Goal: Task Accomplishment & Management: Use online tool/utility

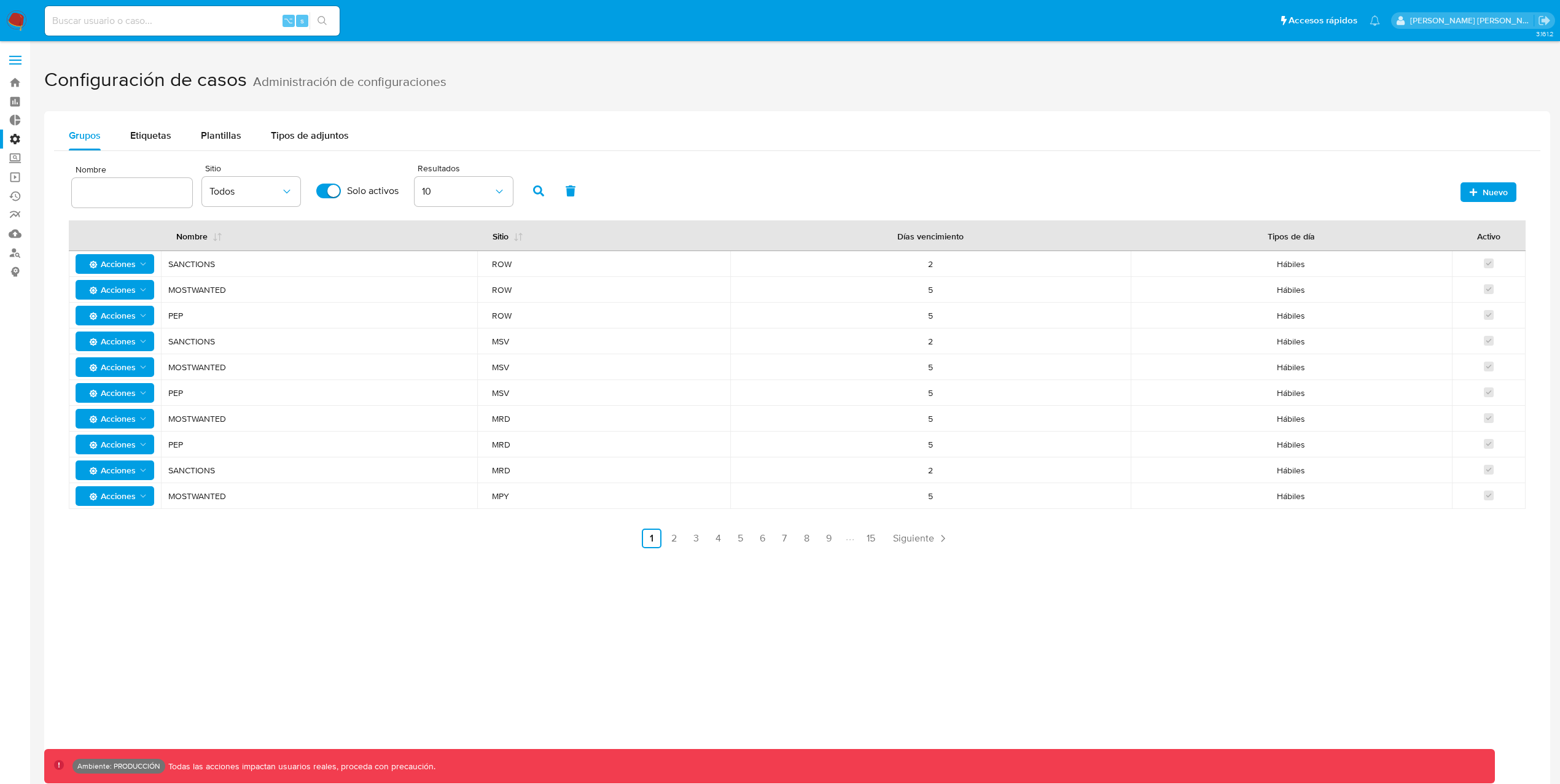
click at [15, 140] on label "Administración" at bounding box center [73, 139] width 146 height 19
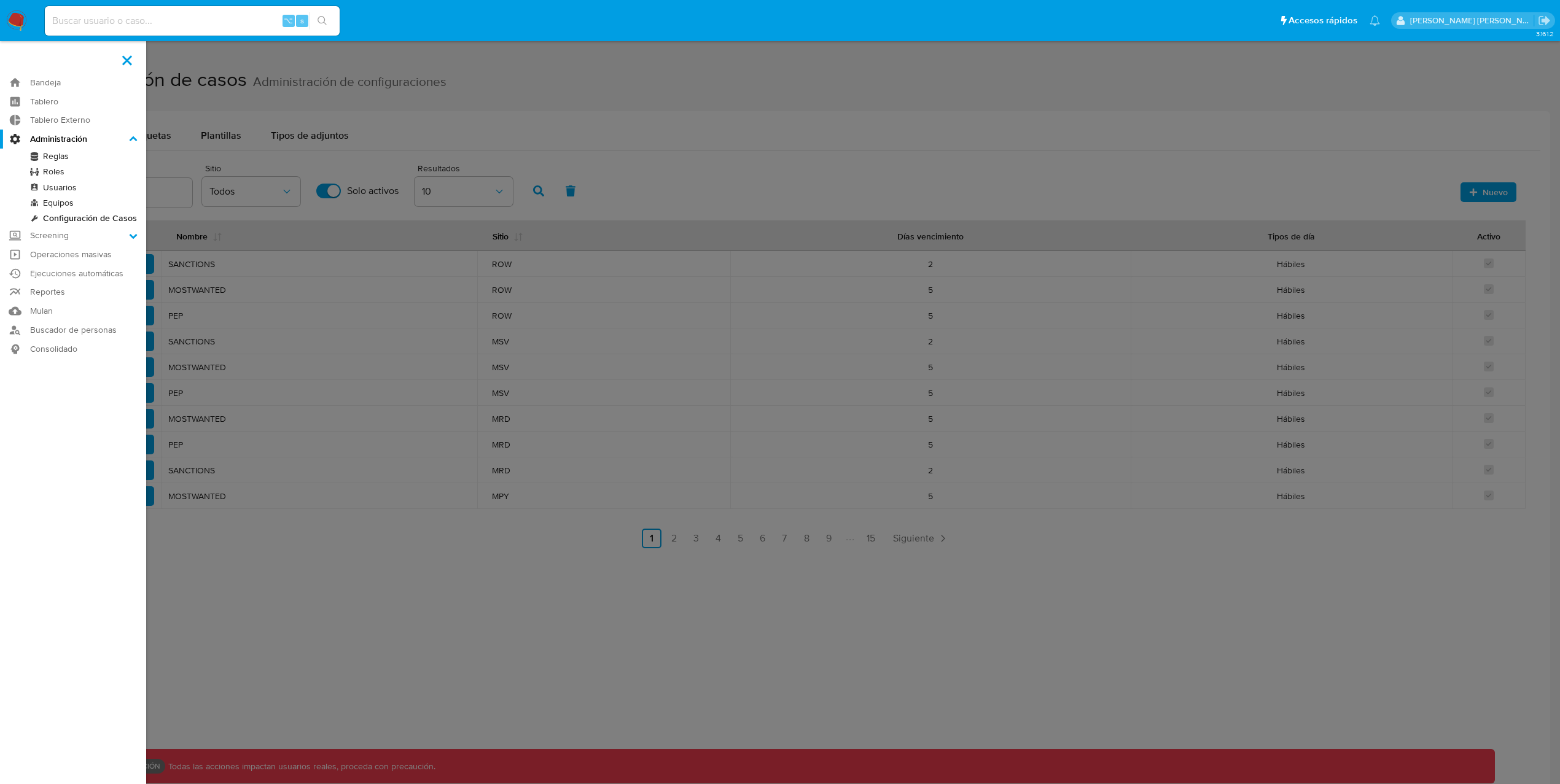
click at [0, 0] on input "Administración" at bounding box center [0, 0] width 0 height 0
click at [113, 213] on link "Configuración de Casos" at bounding box center [73, 218] width 146 height 15
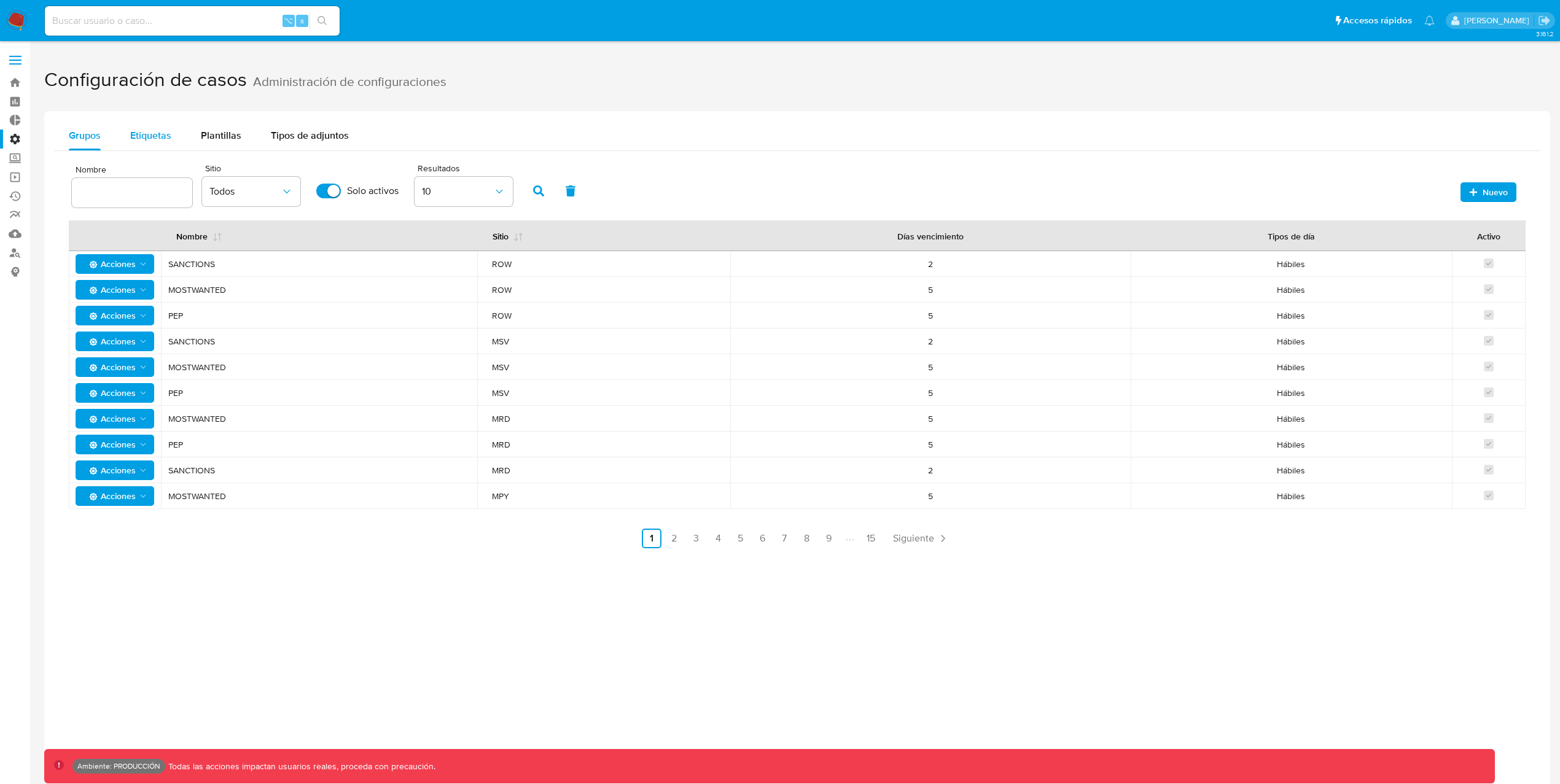
click at [154, 133] on span "Etiquetas" at bounding box center [150, 135] width 41 height 14
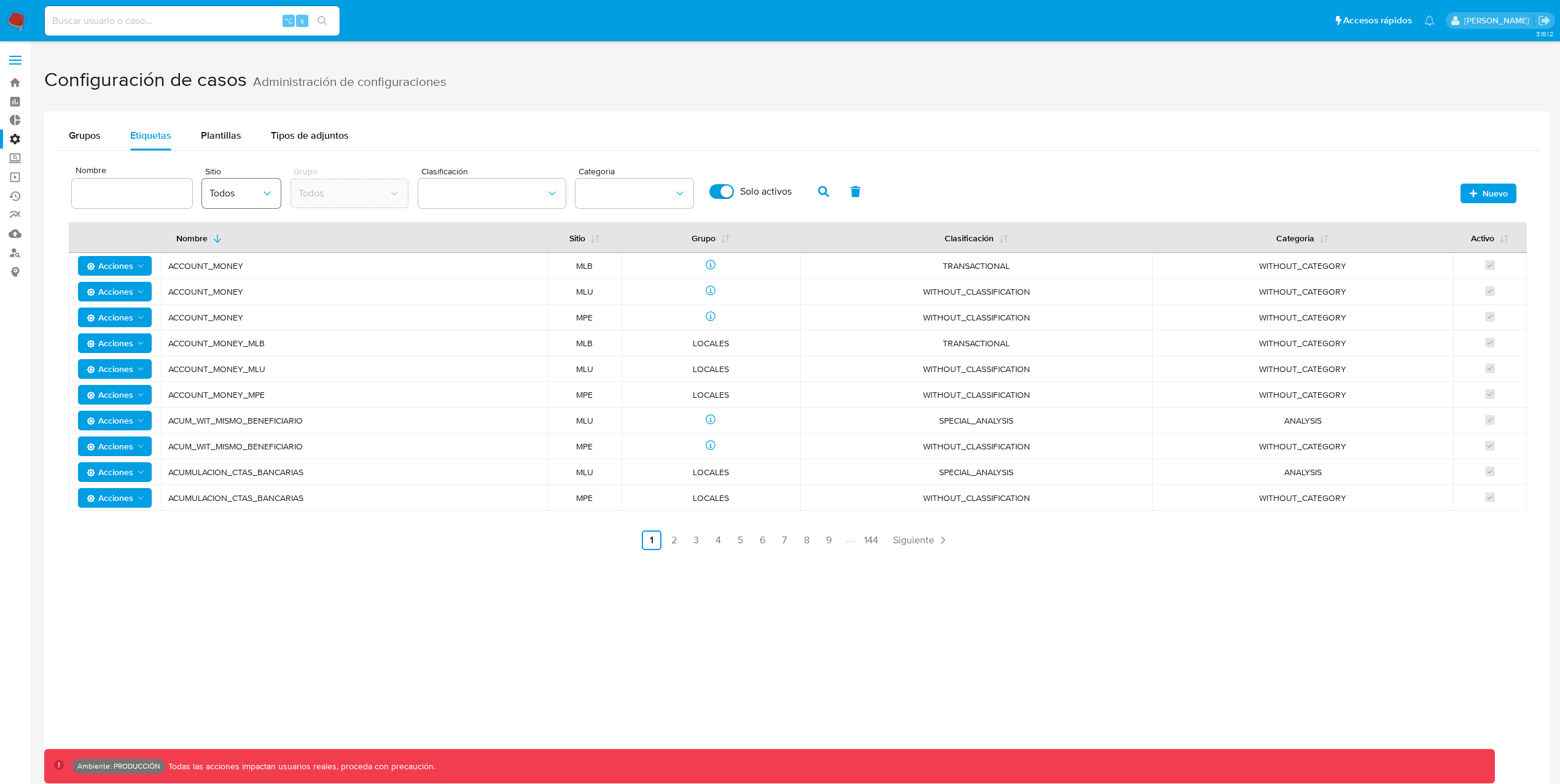
click at [265, 191] on icon "site" at bounding box center [267, 193] width 12 height 12
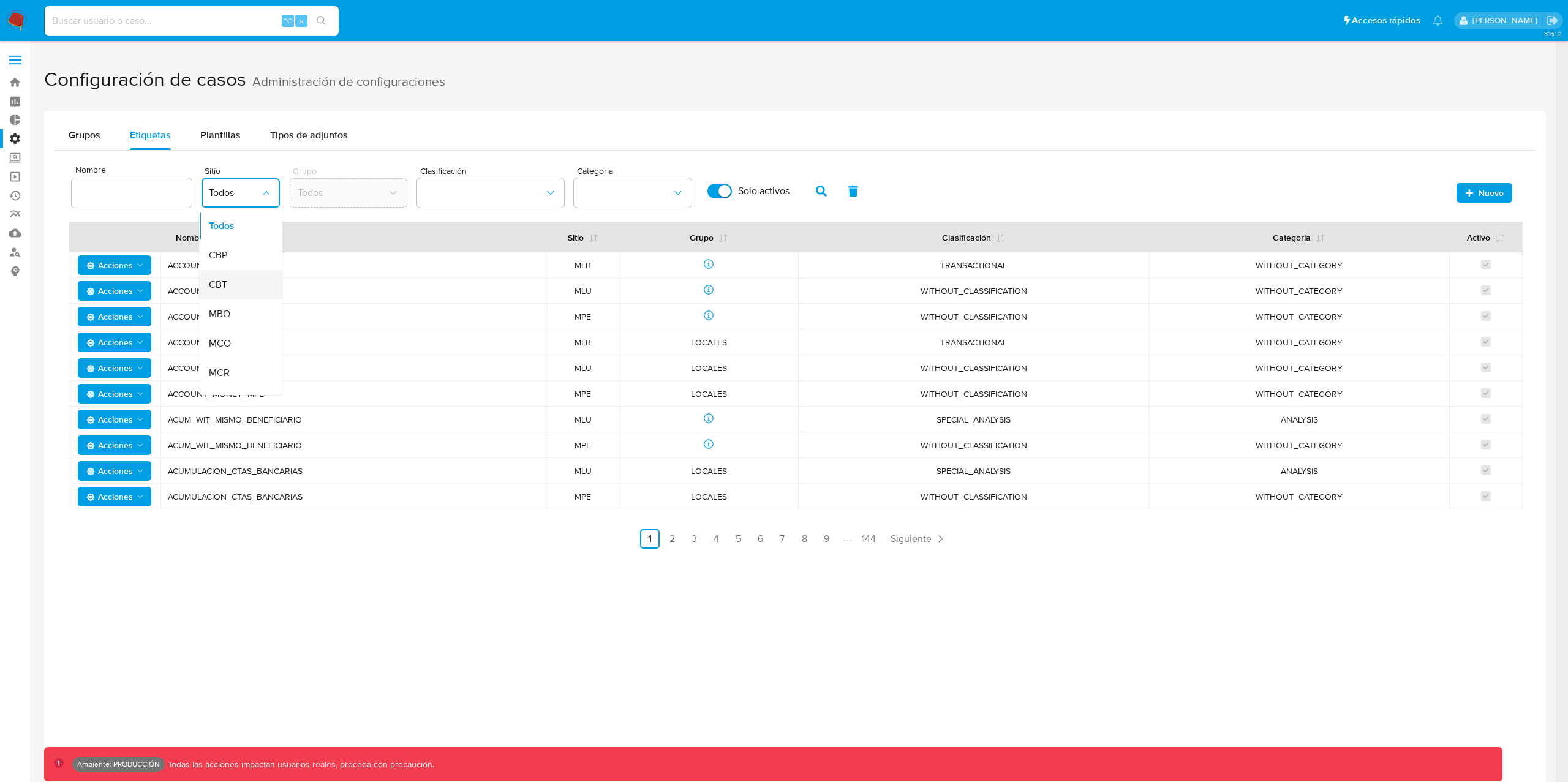
click at [226, 292] on div "CBT" at bounding box center [237, 285] width 56 height 29
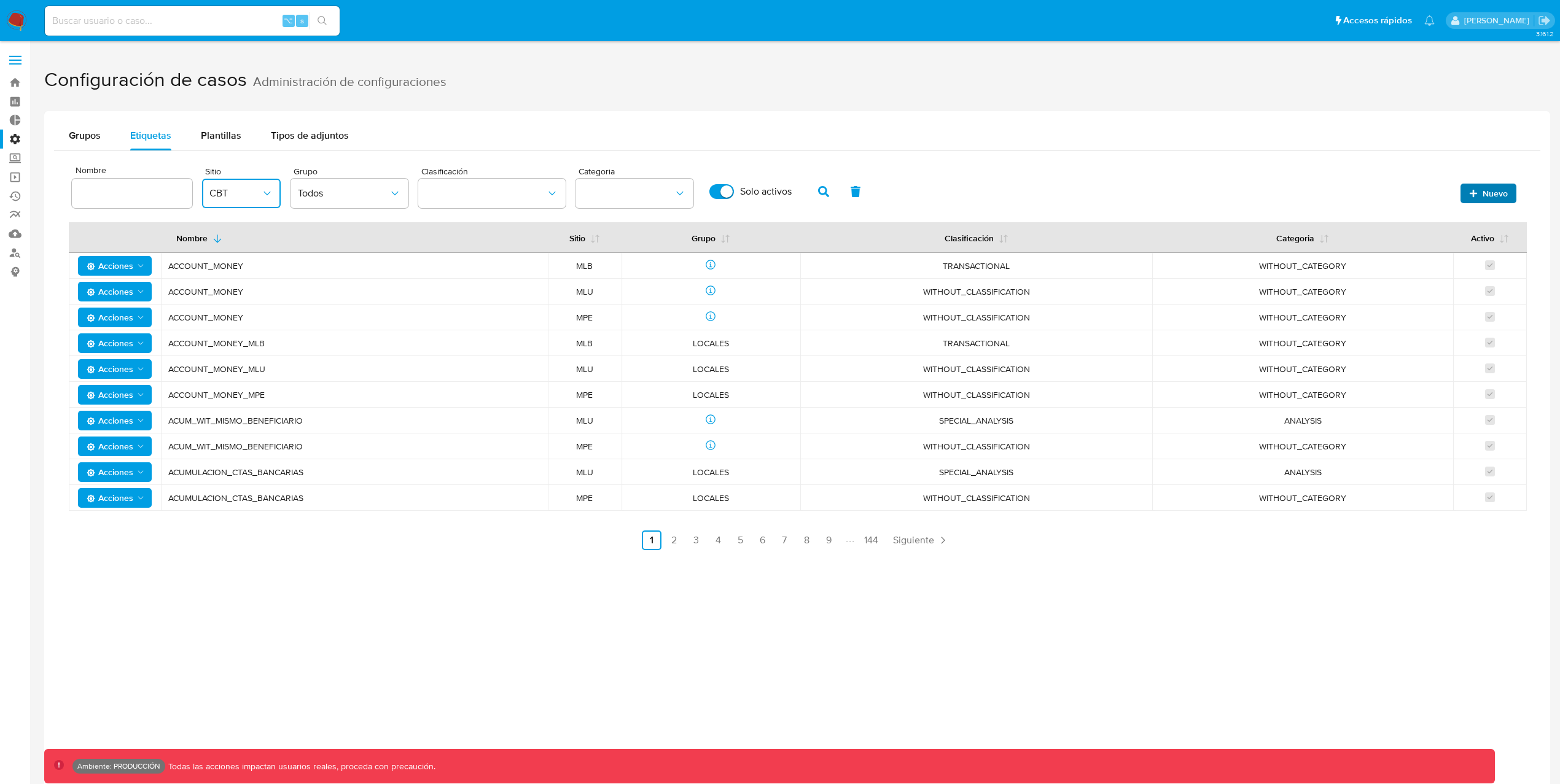
click at [1490, 195] on span "Nuevo" at bounding box center [1495, 193] width 25 height 19
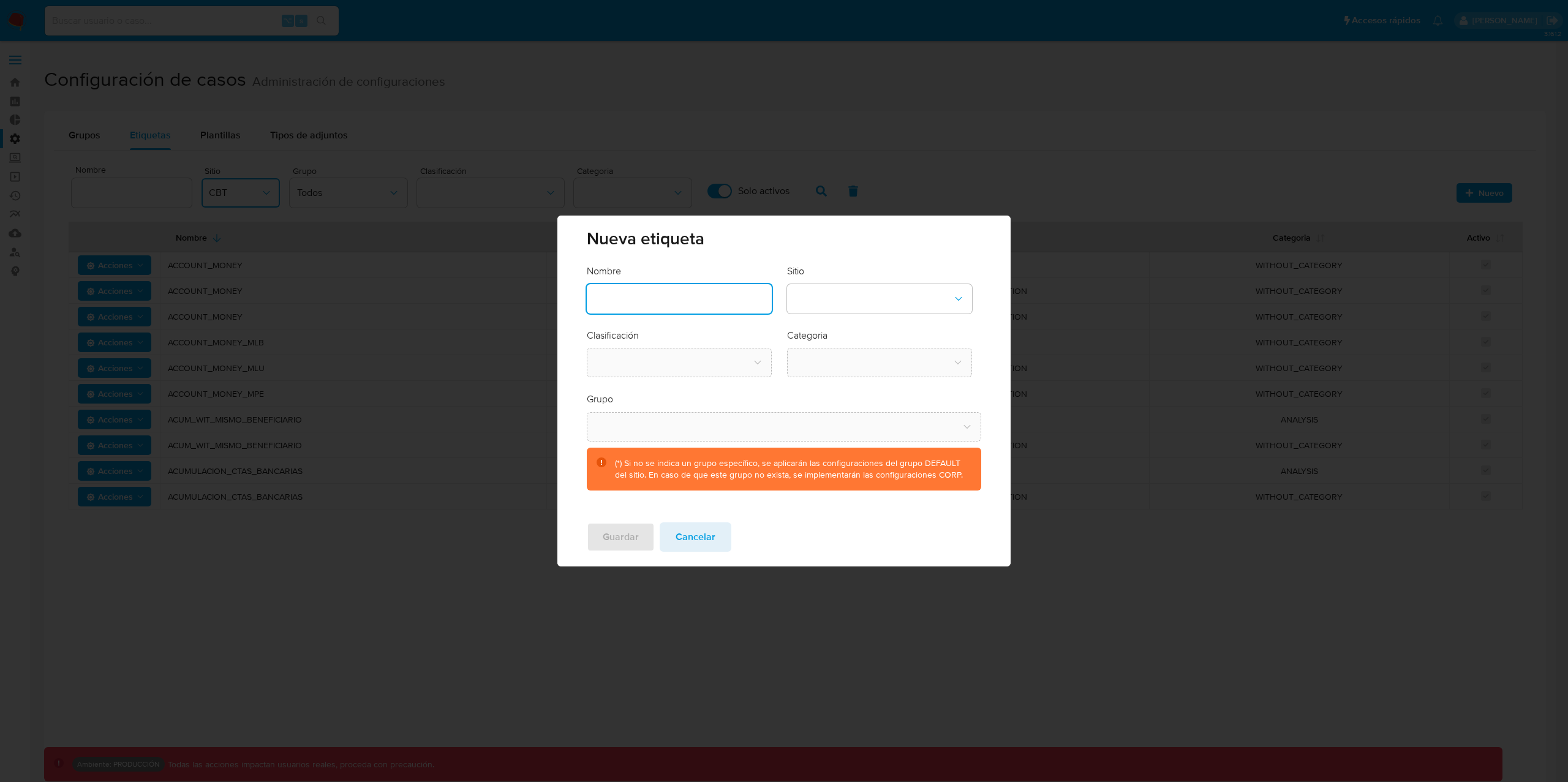
click at [713, 295] on input "text" at bounding box center [679, 299] width 185 height 16
type input "dd"
click at [877, 298] on button "site-dropdown" at bounding box center [879, 299] width 185 height 29
click at [847, 362] on div "CBT" at bounding box center [875, 362] width 163 height 29
click at [672, 362] on button "classification-dropdown" at bounding box center [679, 362] width 185 height 29
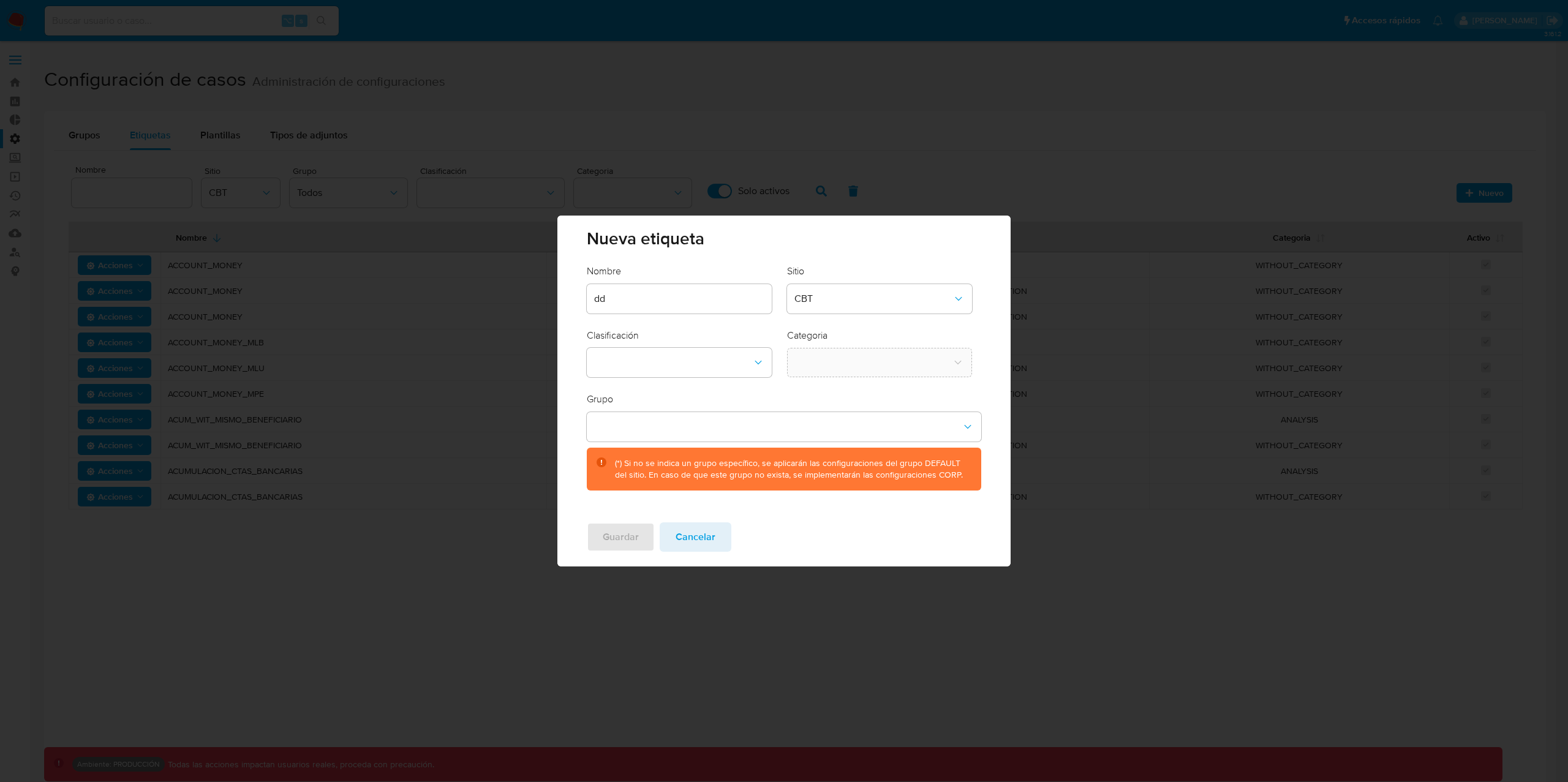
click at [741, 337] on div "Clasificación" at bounding box center [679, 353] width 185 height 49
click at [710, 542] on span "Cancelar" at bounding box center [695, 537] width 40 height 27
